Goal: Navigation & Orientation: Find specific page/section

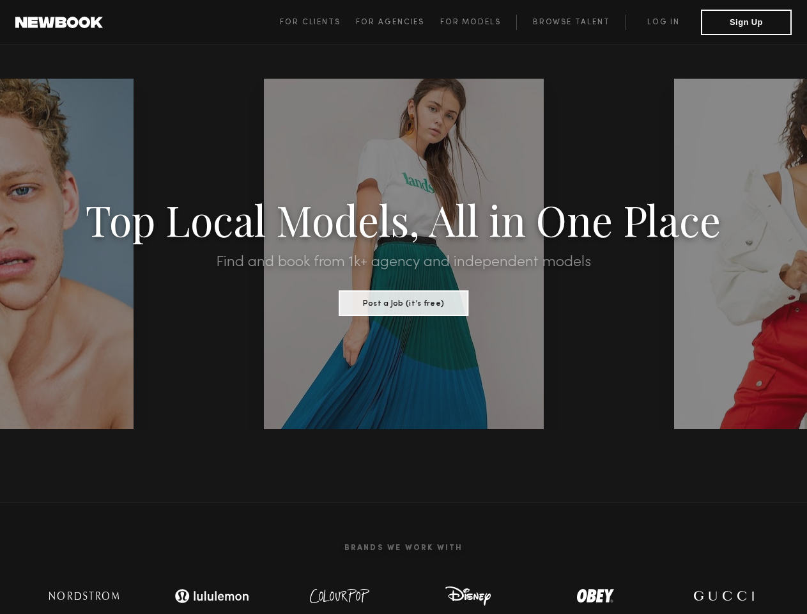
click at [314, 22] on span "For Clients" at bounding box center [310, 23] width 61 height 8
click at [393, 22] on span "For Agencies" at bounding box center [390, 23] width 68 height 8
click at [473, 22] on span "For Models" at bounding box center [470, 23] width 61 height 8
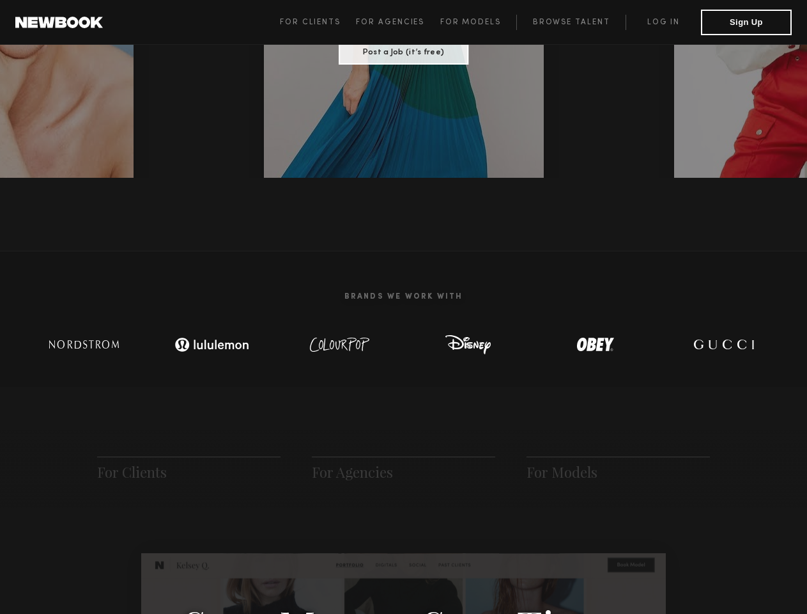
click at [747, 22] on button "Sign Up" at bounding box center [746, 23] width 91 height 26
